Goal: Information Seeking & Learning: Learn about a topic

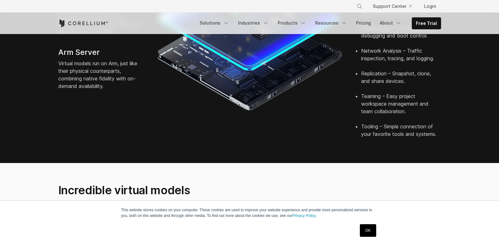
scroll to position [315, 0]
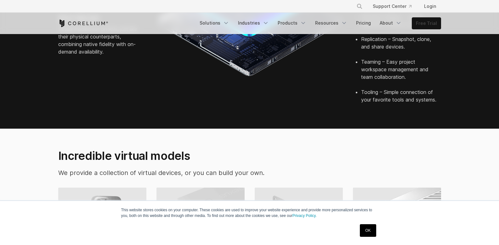
click at [428, 23] on link "Free Trial" at bounding box center [426, 23] width 29 height 11
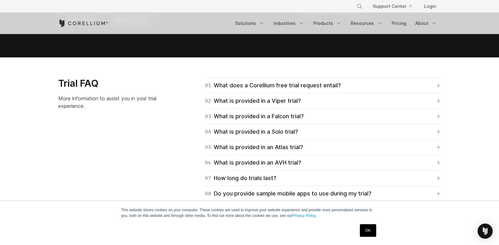
scroll to position [882, 0]
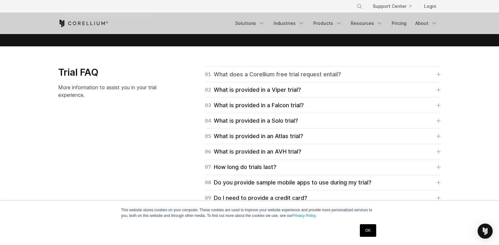
click at [305, 77] on div "01 What does a Corellium free trial request entail?" at bounding box center [273, 74] width 136 height 9
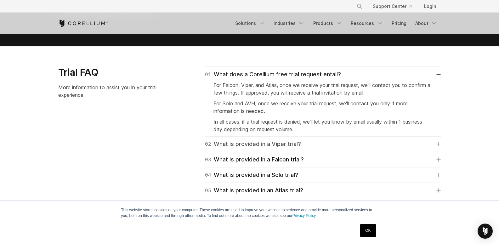
click at [285, 140] on div "02 What is provided in a Viper trial?" at bounding box center [253, 144] width 96 height 9
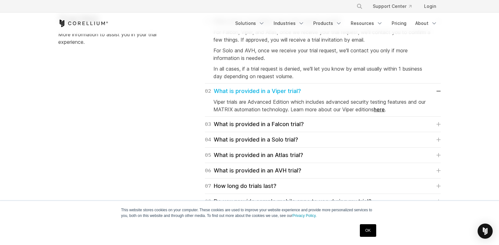
scroll to position [945, 0]
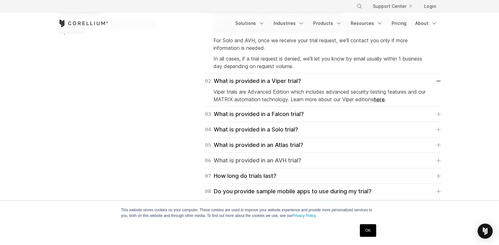
click at [288, 161] on div "06 What is provided in an AVH trial?" at bounding box center [253, 160] width 96 height 9
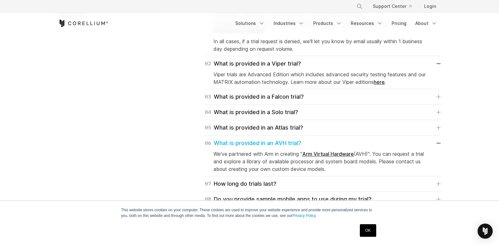
scroll to position [977, 0]
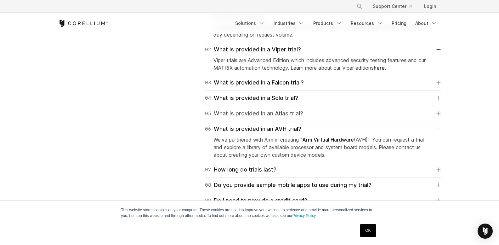
click at [293, 112] on div "05 What is provided in an Atlas trial?" at bounding box center [254, 113] width 98 height 9
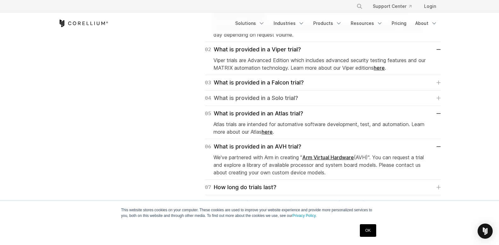
click at [295, 94] on div "04 What is provided in a Solo trial?" at bounding box center [251, 98] width 93 height 9
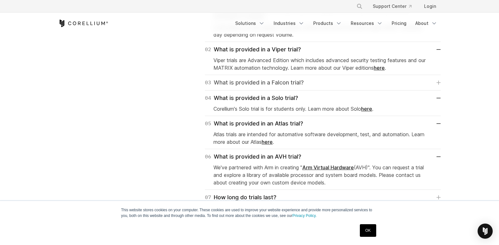
click at [289, 79] on div "03 What is provided in a Falcon trial?" at bounding box center [254, 82] width 99 height 9
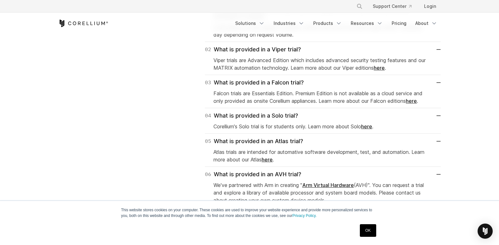
click at [179, 95] on div "Trial FAQ More information to assist you in your trial experience. 01 What does…" at bounding box center [250, 136] width 396 height 328
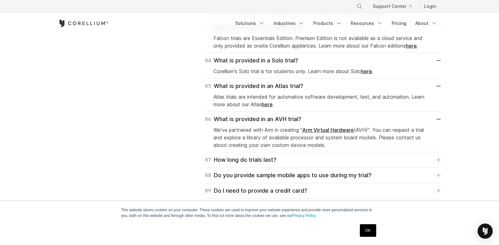
scroll to position [1134, 0]
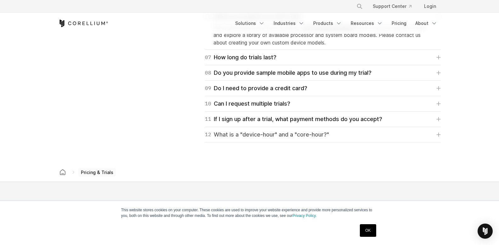
click at [308, 131] on div "12 What is a "device-hour" and a "core-hour?"" at bounding box center [267, 134] width 124 height 9
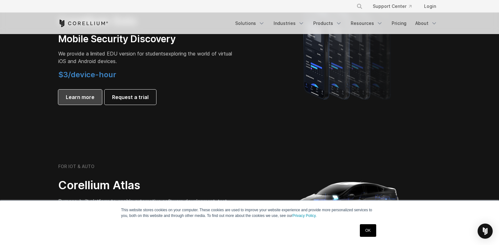
scroll to position [441, 0]
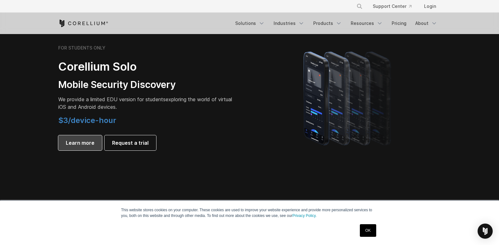
drag, startPoint x: 70, startPoint y: 141, endPoint x: 77, endPoint y: 138, distance: 7.3
click at [71, 140] on span "Learn more" at bounding box center [80, 143] width 29 height 8
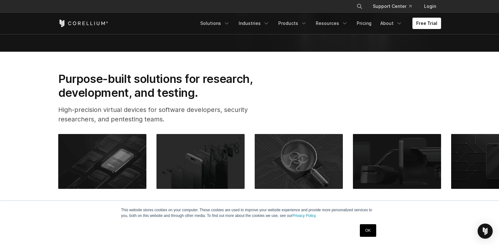
scroll to position [284, 0]
